Goal: Register for event/course

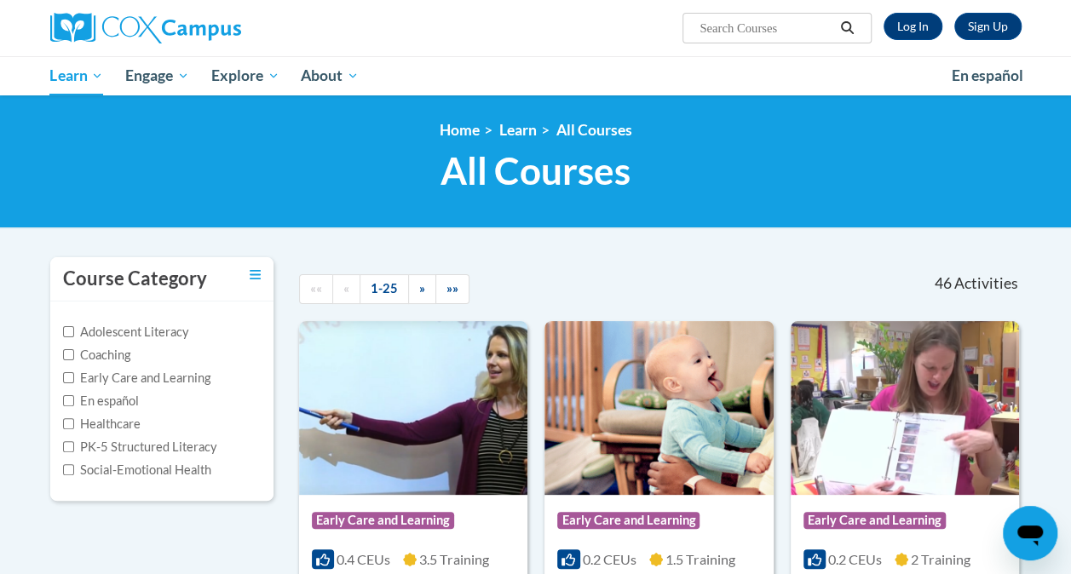
scroll to position [84, 0]
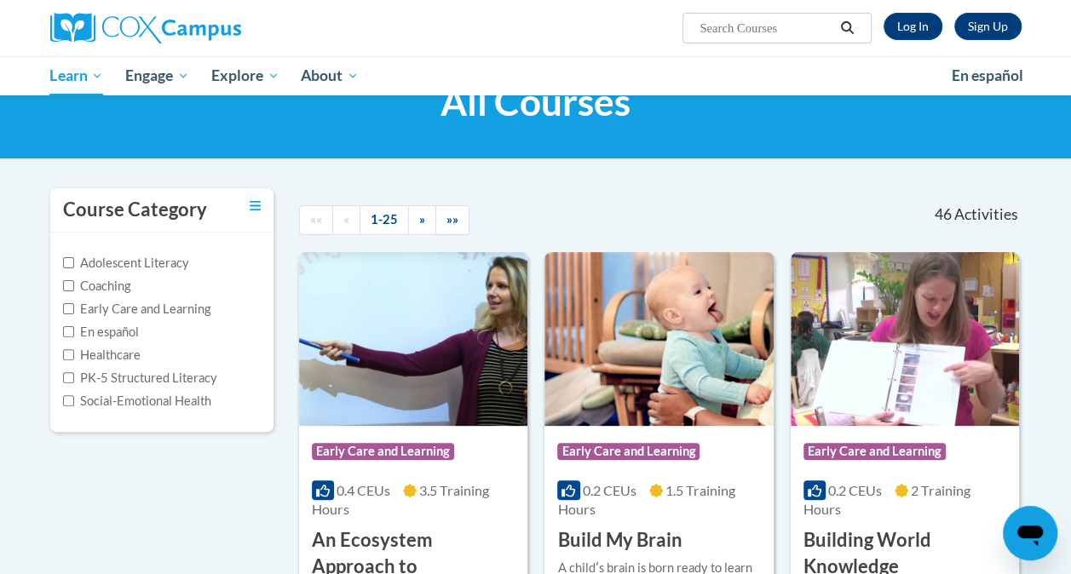
scroll to position [68, 0]
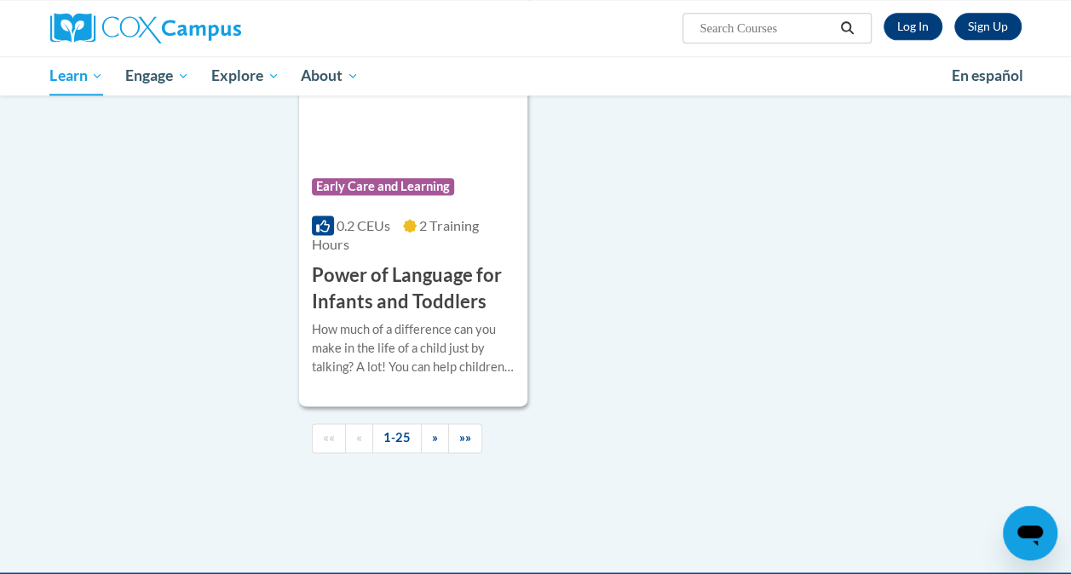
scroll to position [4228, 0]
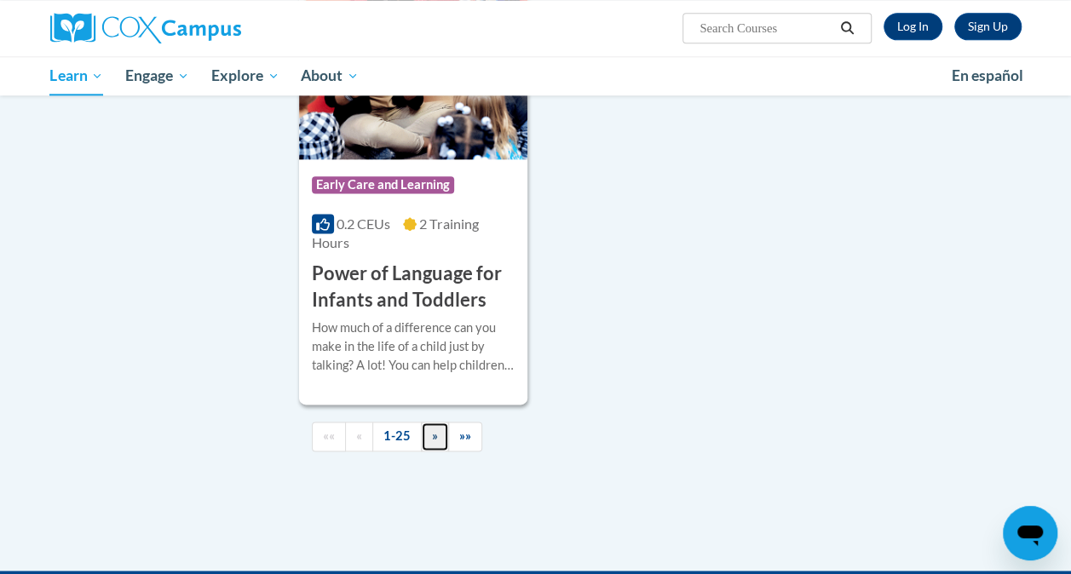
click at [433, 429] on span "»" at bounding box center [435, 436] width 6 height 14
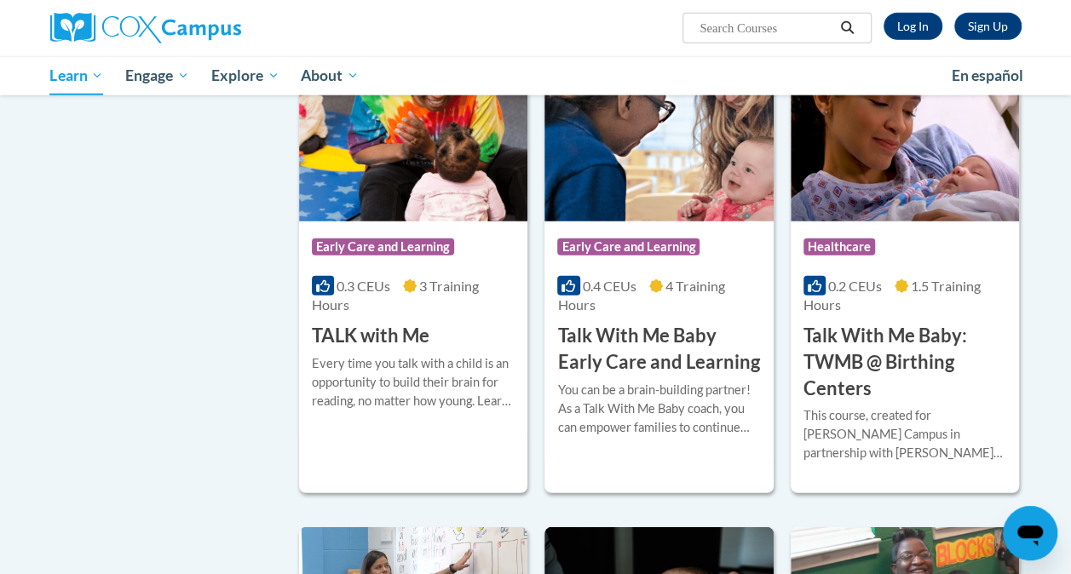
scroll to position [2143, 0]
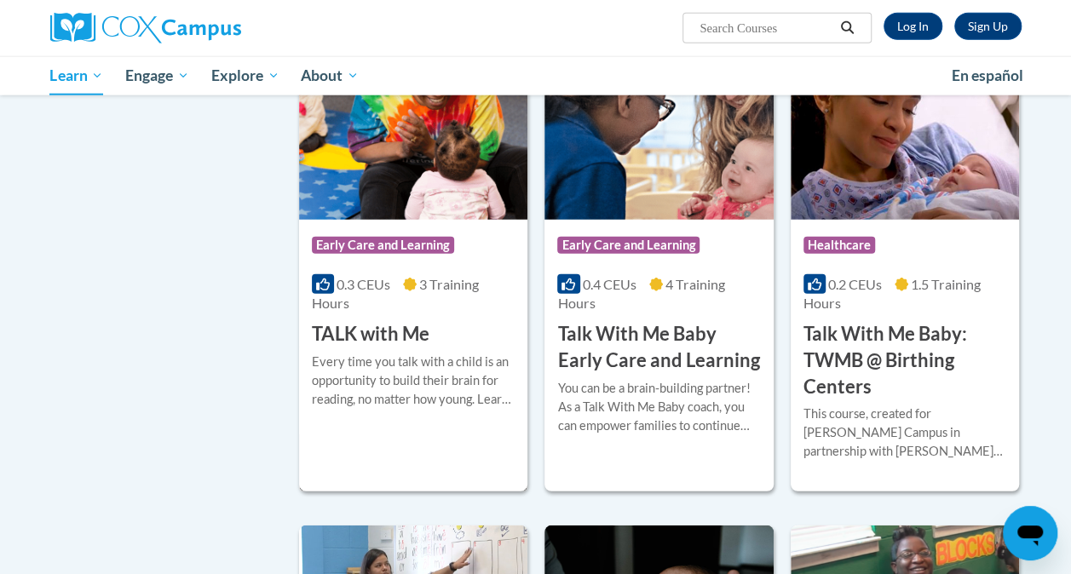
click at [377, 331] on h3 "TALK with Me" at bounding box center [371, 334] width 118 height 26
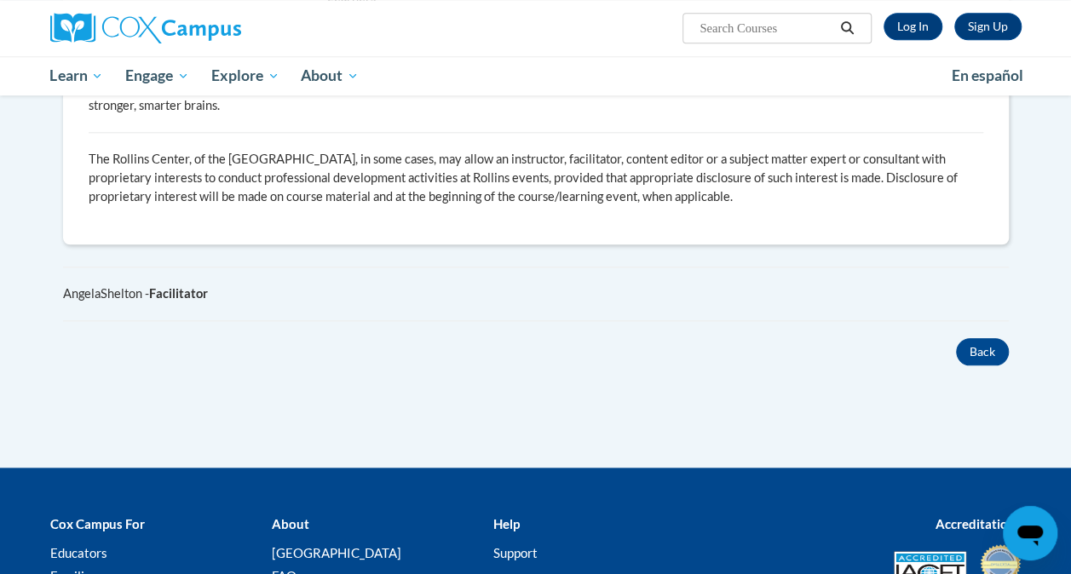
scroll to position [783, 0]
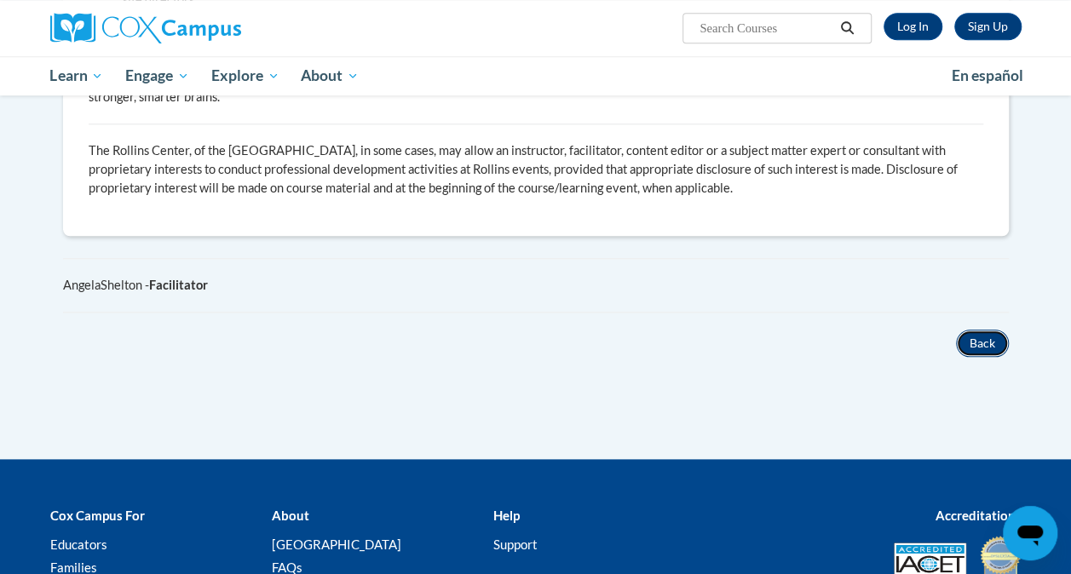
click at [971, 332] on button "Back" at bounding box center [982, 343] width 53 height 27
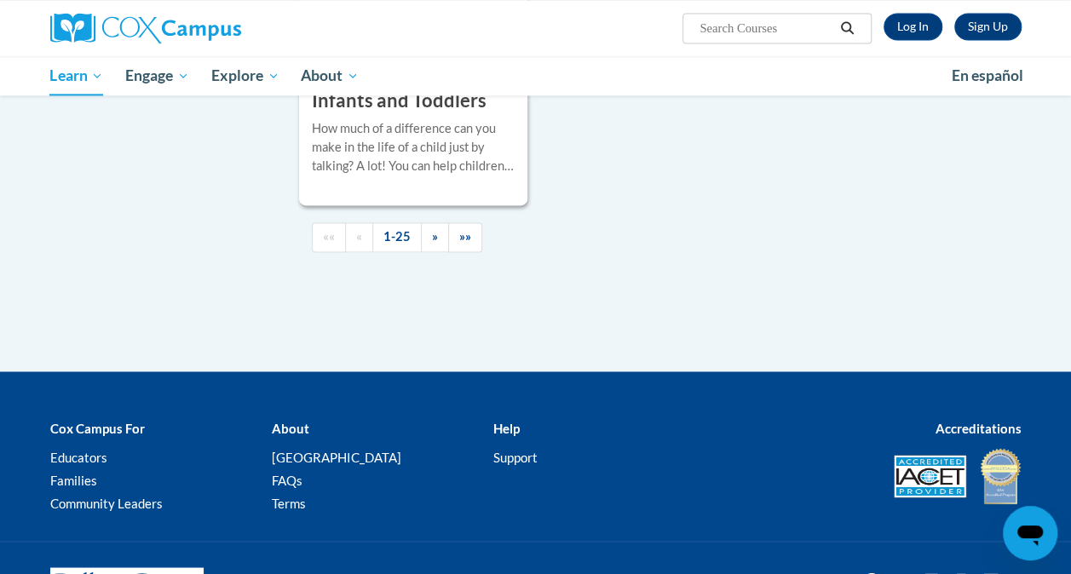
scroll to position [4470, 0]
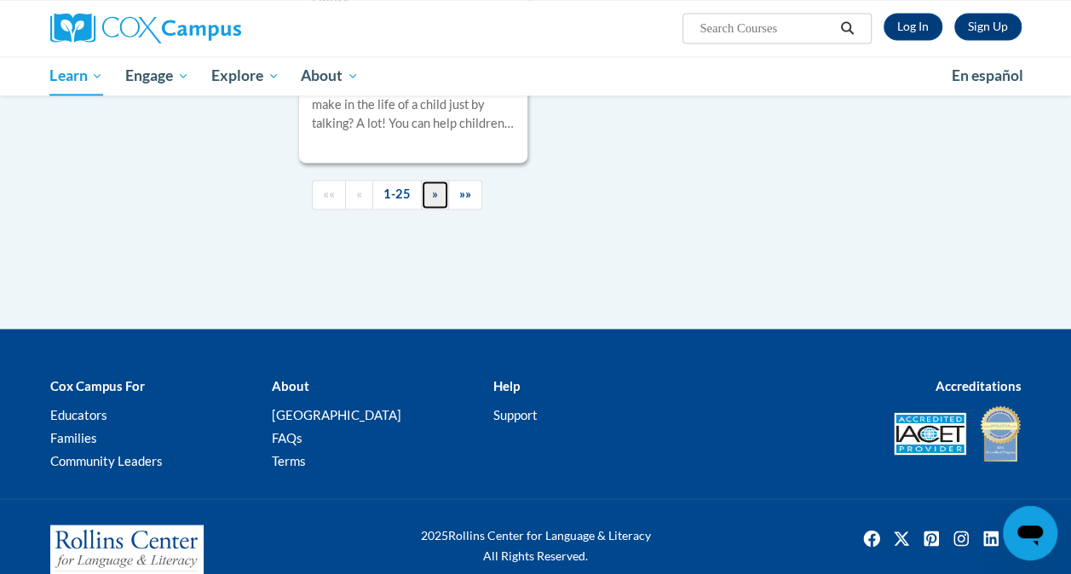
click at [436, 180] on link "»" at bounding box center [435, 195] width 28 height 30
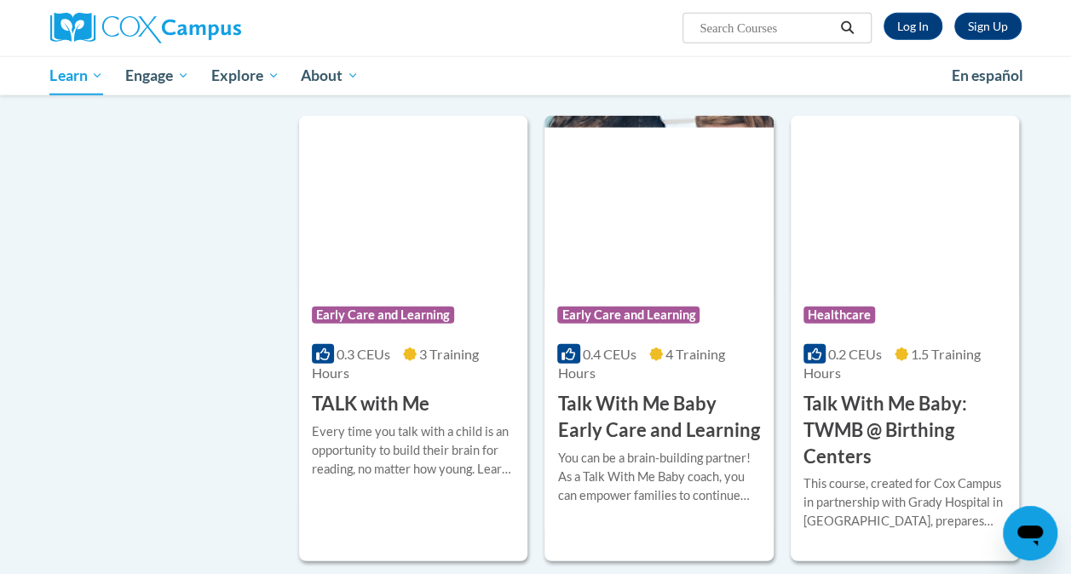
scroll to position [2074, 0]
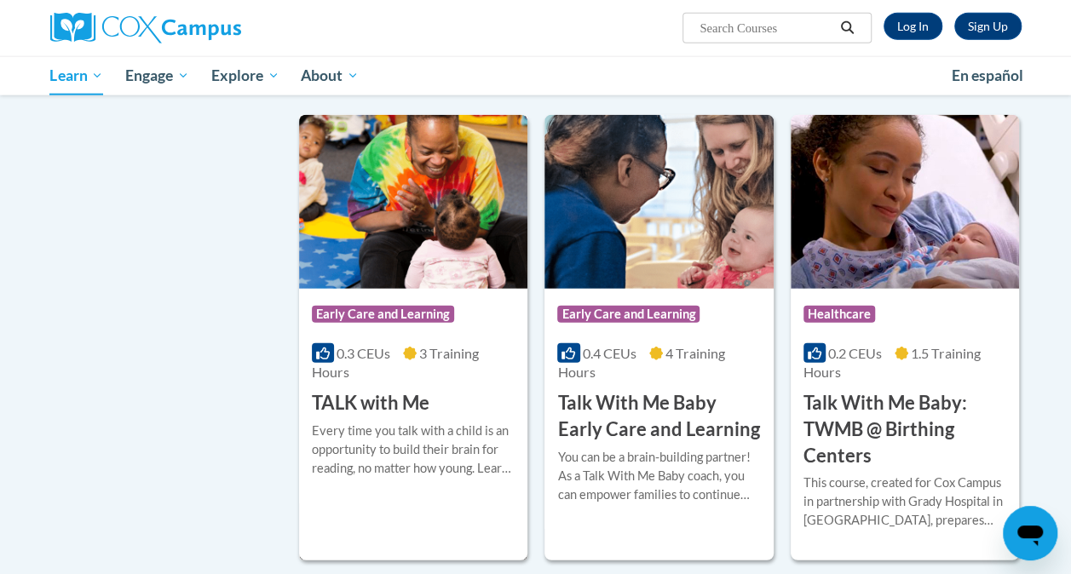
click at [361, 413] on h3 "TALK with Me" at bounding box center [371, 403] width 118 height 26
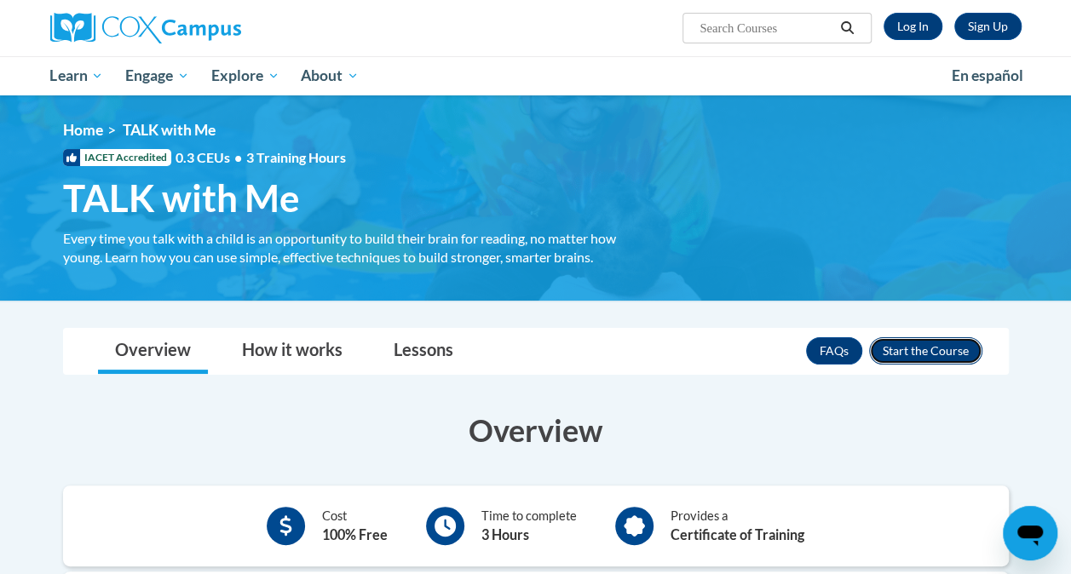
click at [916, 357] on button "Enroll" at bounding box center [925, 351] width 113 height 27
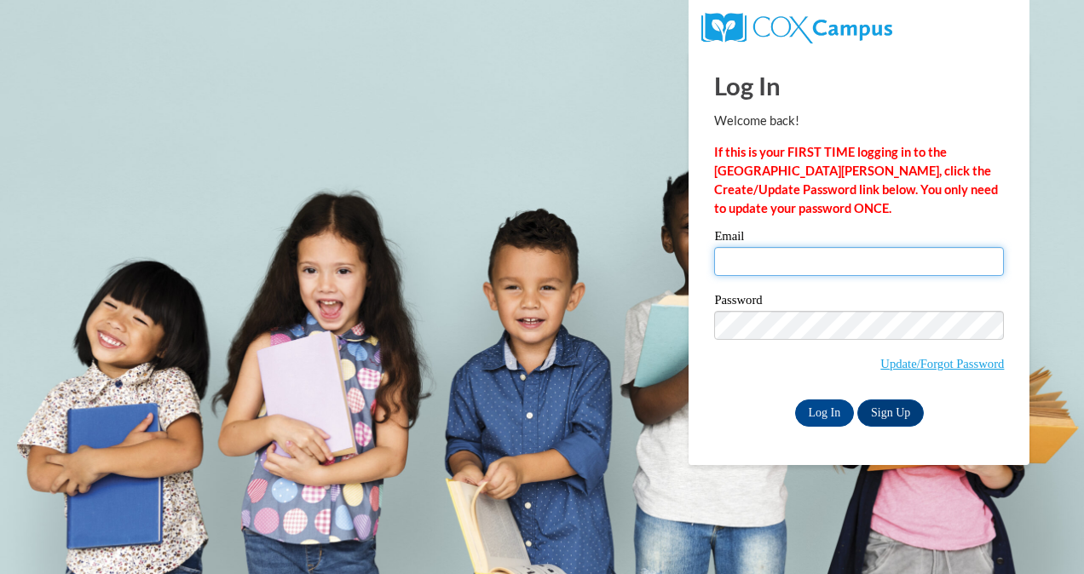
click at [870, 252] on input "Email" at bounding box center [859, 261] width 290 height 29
type input "rachelwil0404@gmail.com"
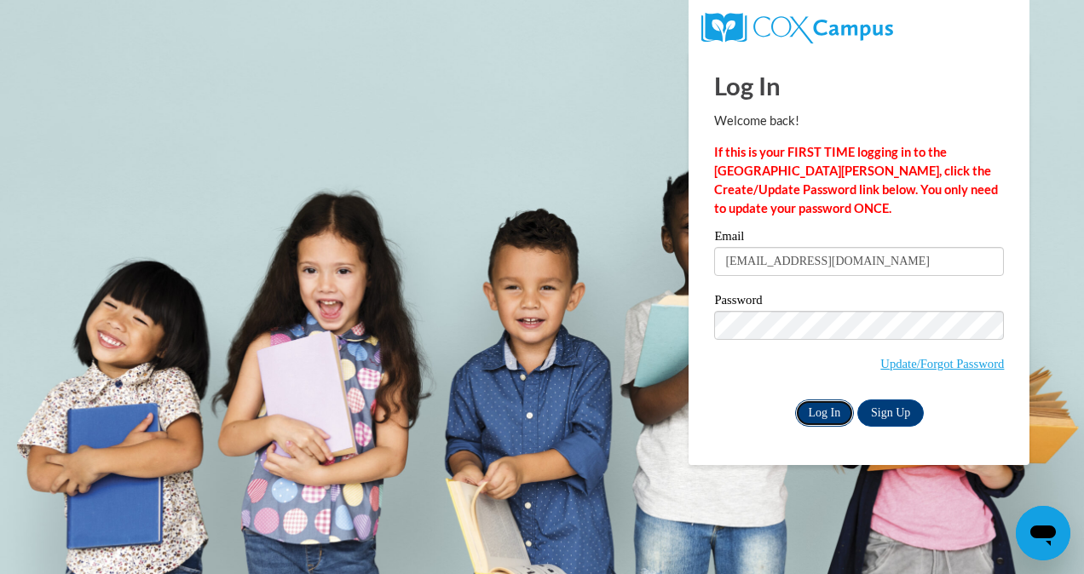
click at [837, 421] on input "Log In" at bounding box center [825, 413] width 60 height 27
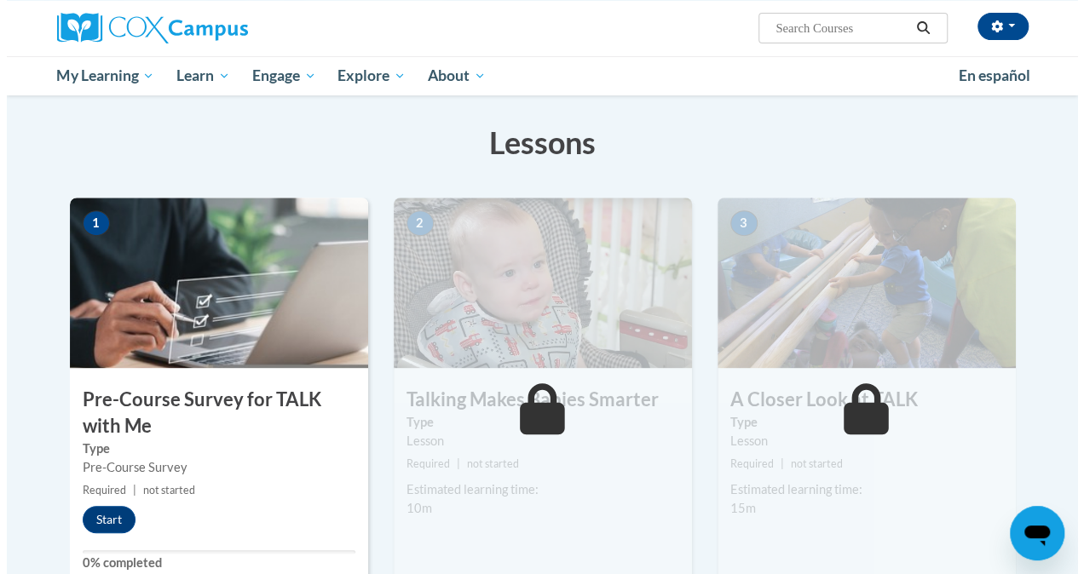
scroll to position [252, 0]
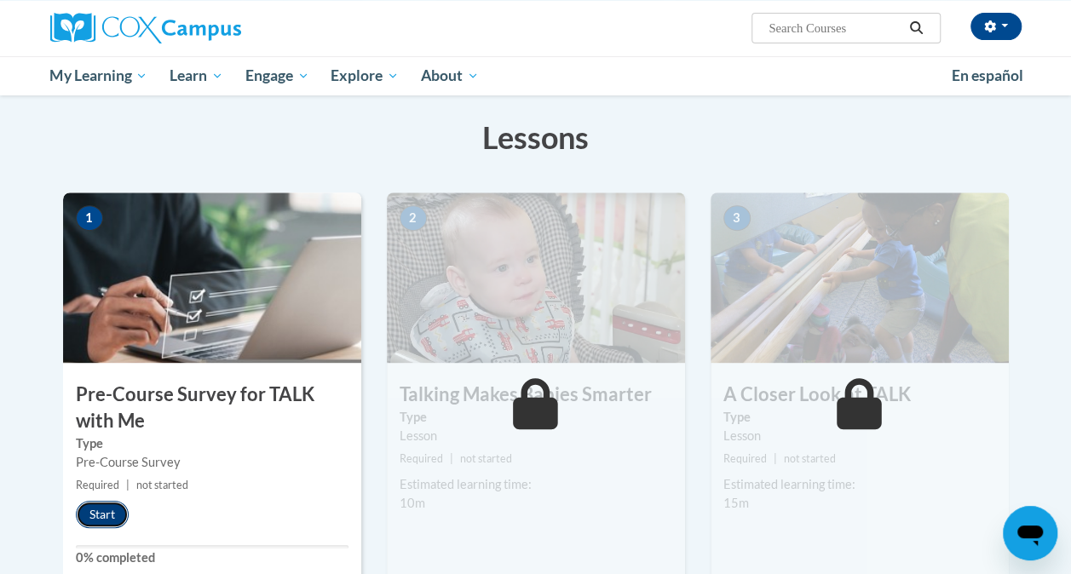
click at [99, 519] on button "Start" at bounding box center [102, 514] width 53 height 27
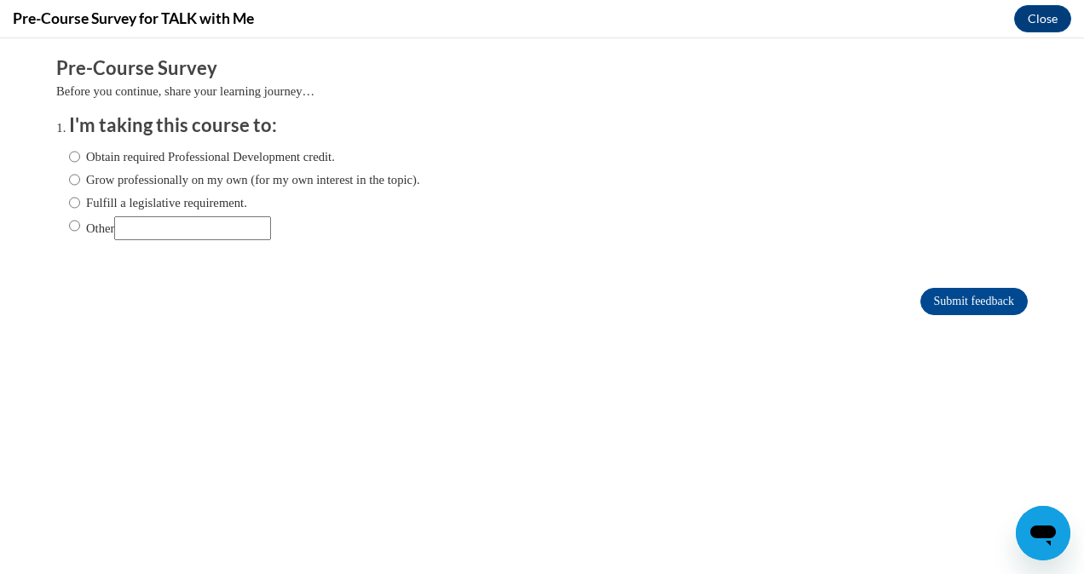
scroll to position [0, 0]
click at [69, 223] on input "Other" at bounding box center [74, 225] width 11 height 19
radio input "true"
click at [128, 232] on input "Other" at bounding box center [192, 228] width 157 height 24
type input "school"
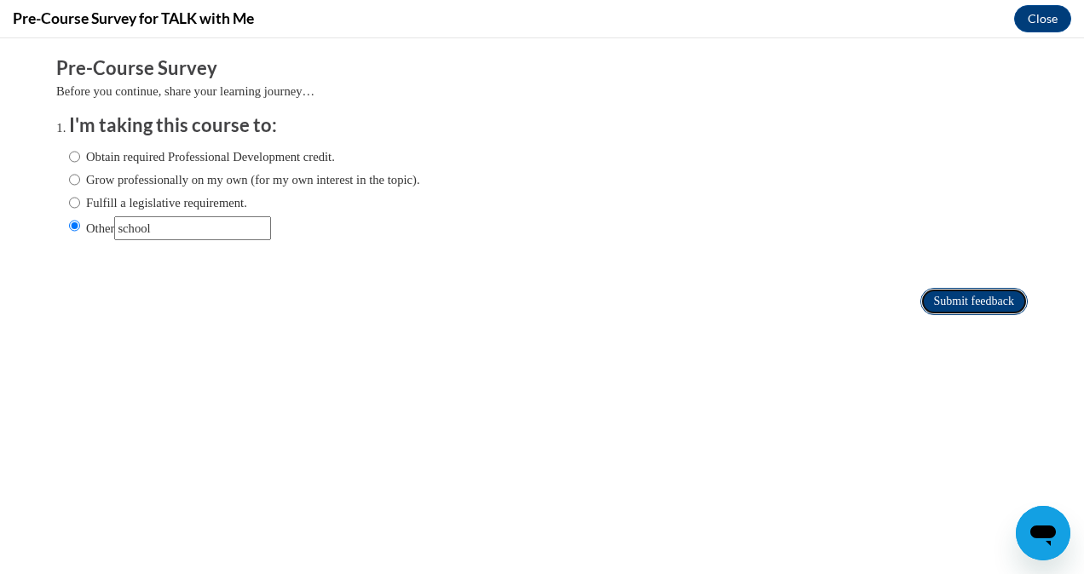
click at [953, 307] on input "Submit feedback" at bounding box center [974, 301] width 107 height 27
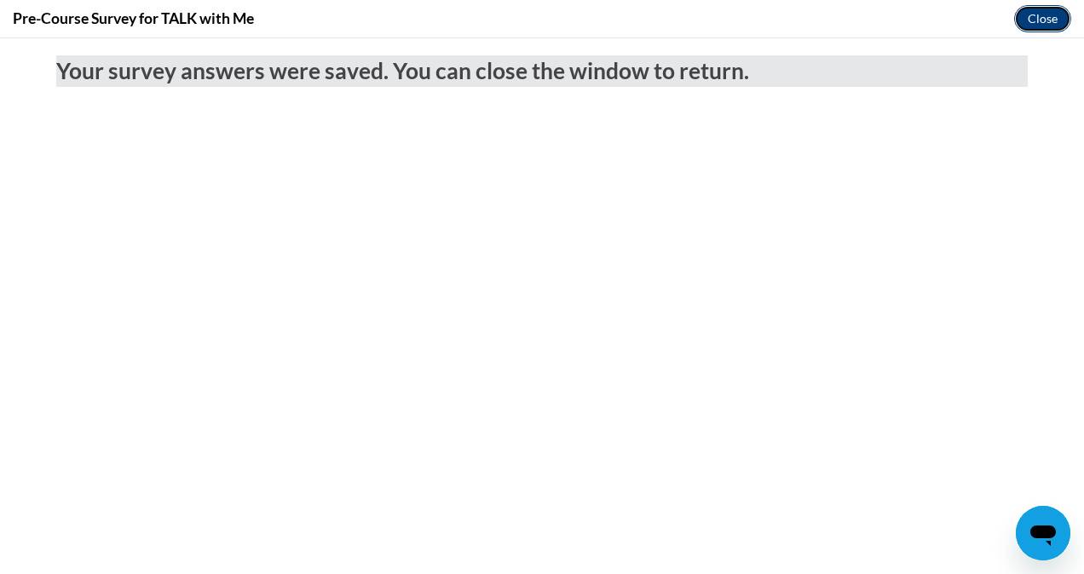
click at [1053, 18] on button "Close" at bounding box center [1042, 18] width 57 height 27
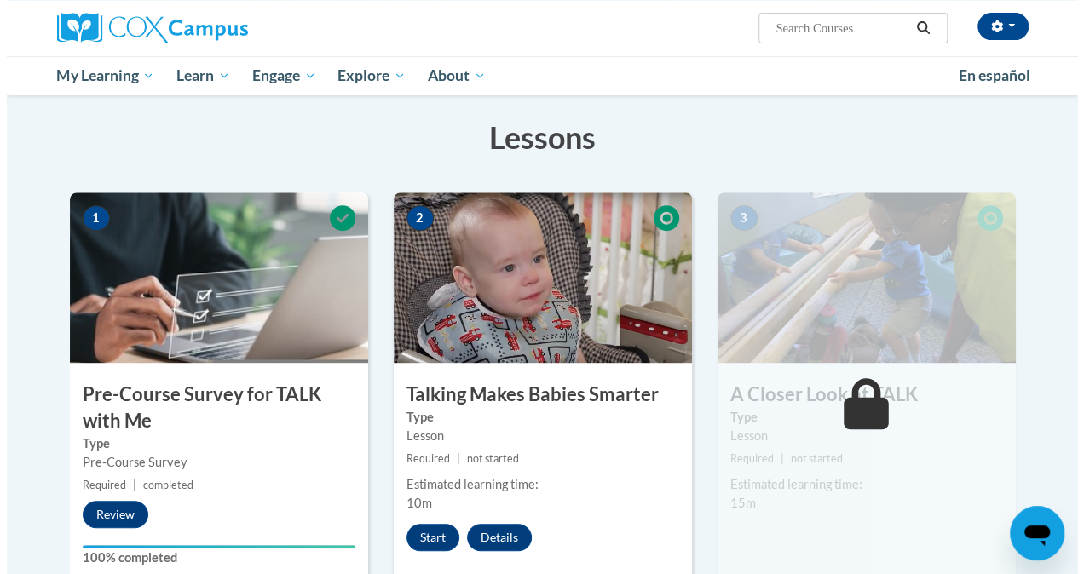
scroll to position [361, 0]
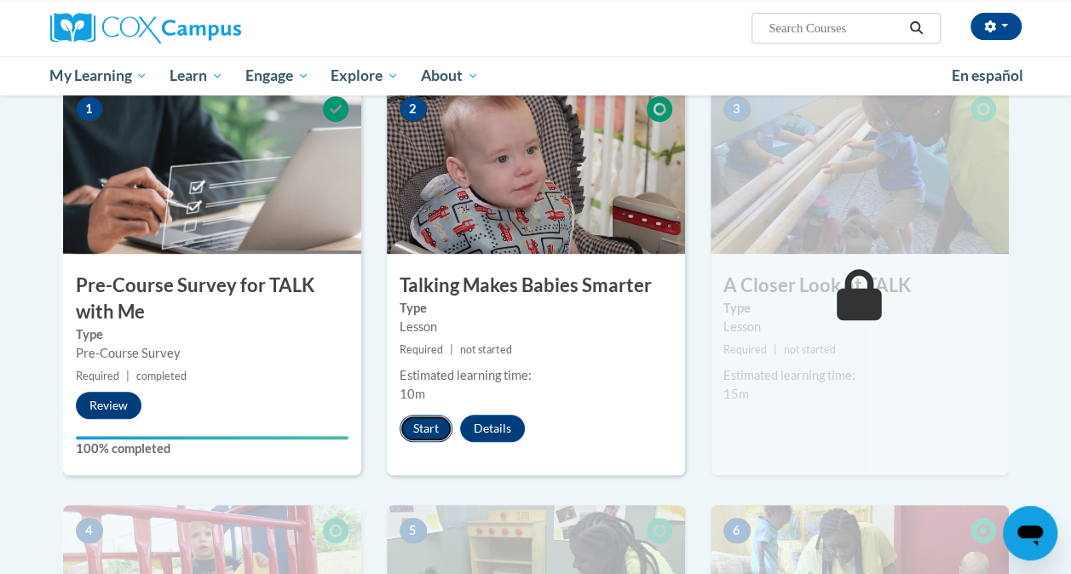
click at [418, 430] on button "Start" at bounding box center [426, 428] width 53 height 27
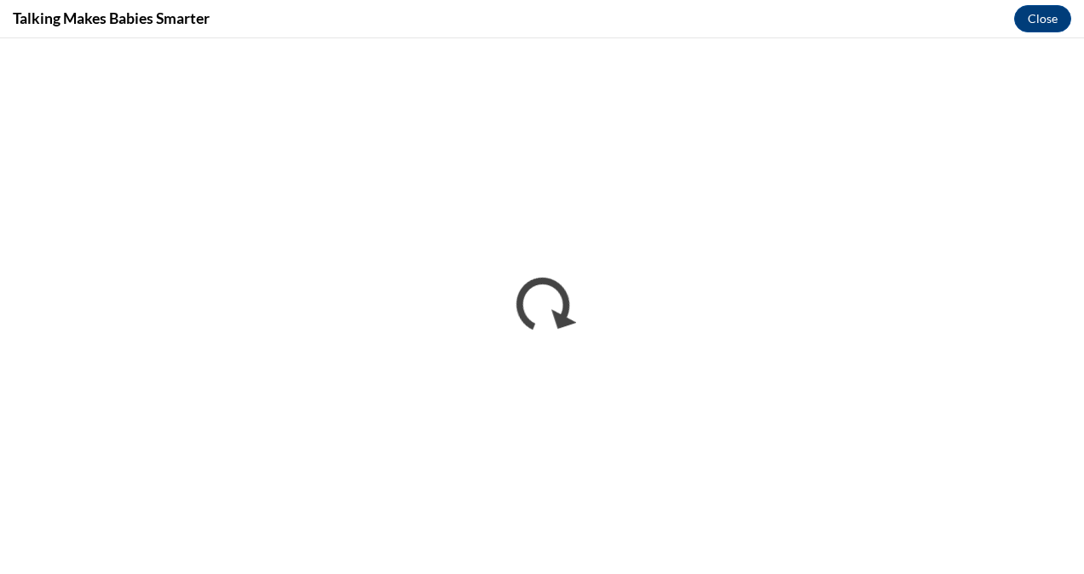
scroll to position [0, 0]
